Goal: Find specific page/section

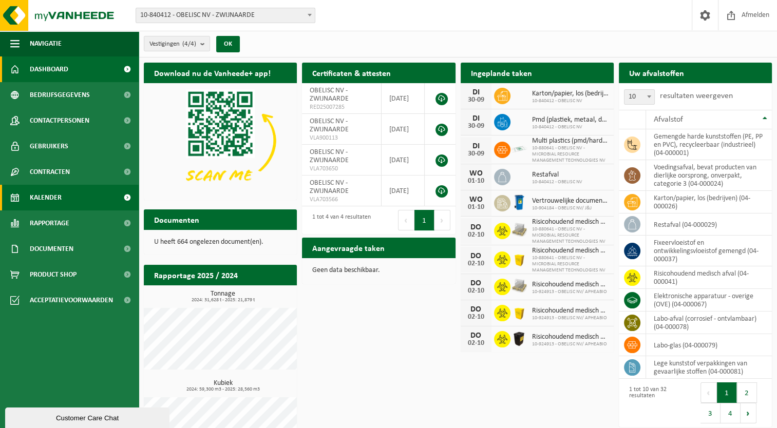
click at [66, 202] on link "Kalender" at bounding box center [69, 198] width 139 height 26
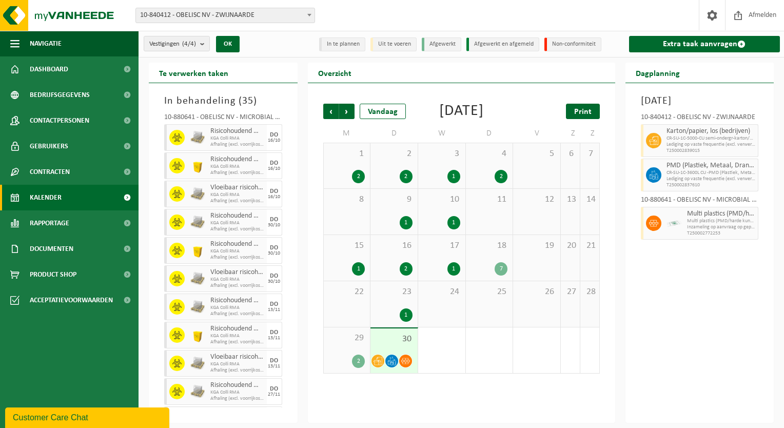
click at [589, 118] on link "Print" at bounding box center [583, 111] width 34 height 15
click at [344, 109] on span "Volgende" at bounding box center [346, 111] width 15 height 15
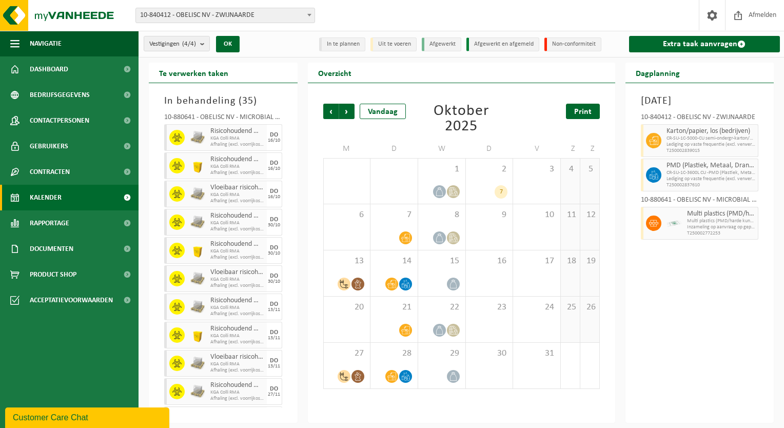
click at [593, 110] on link "Print" at bounding box center [583, 111] width 34 height 15
